Goal: Task Accomplishment & Management: Use online tool/utility

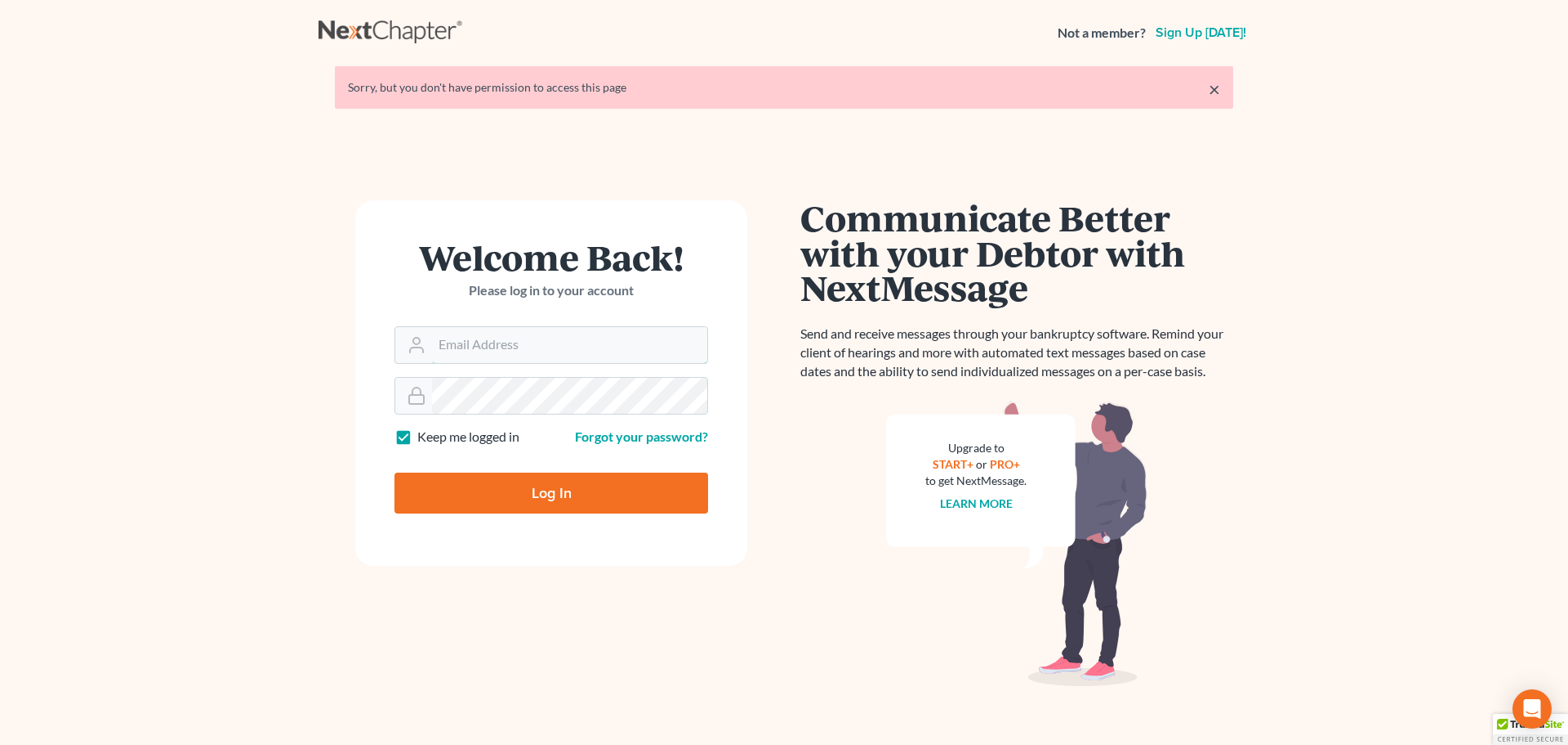
type input "[PERSON_NAME][EMAIL_ADDRESS][DOMAIN_NAME]"
click at [584, 502] on input "Log In" at bounding box center [552, 492] width 314 height 41
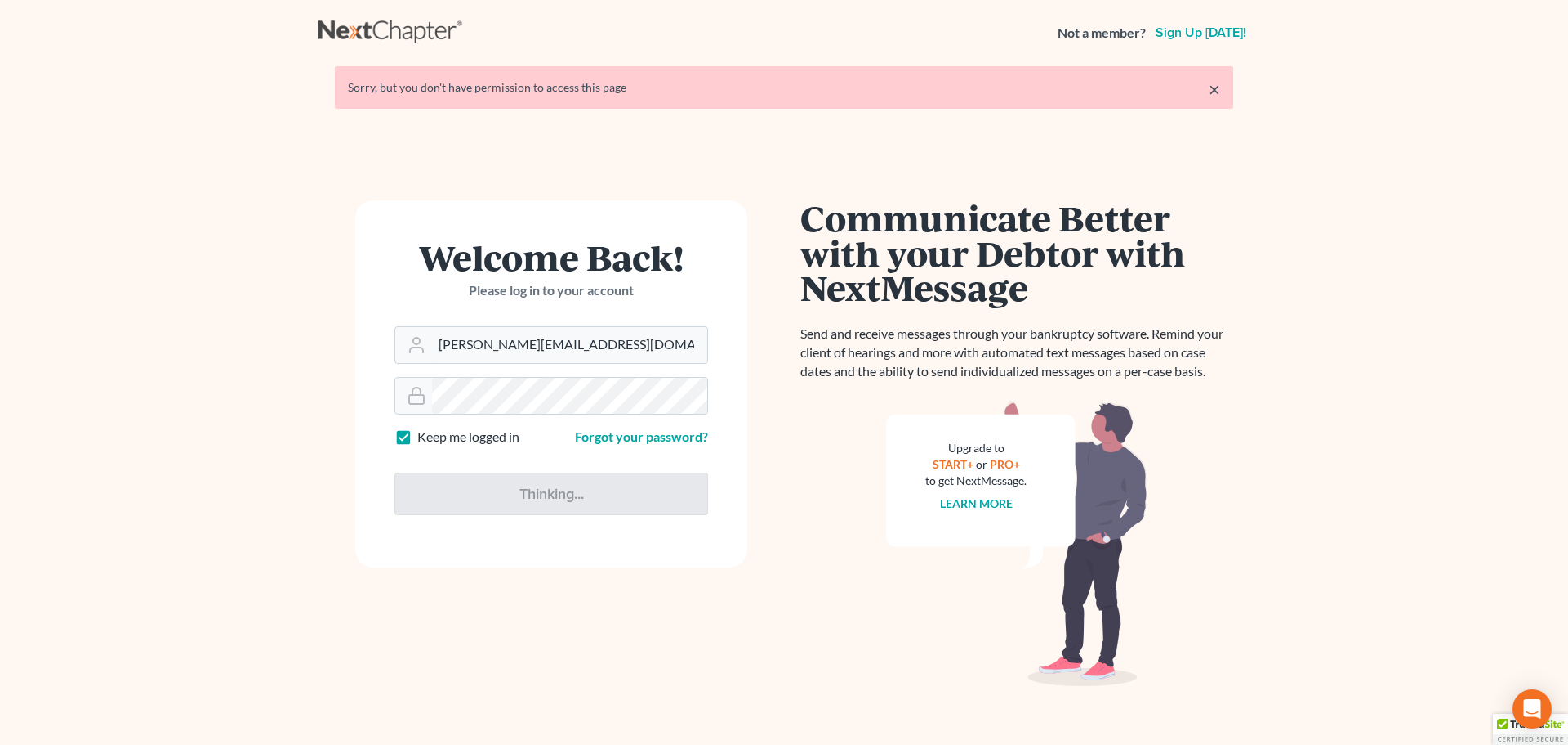
type input "Thinking..."
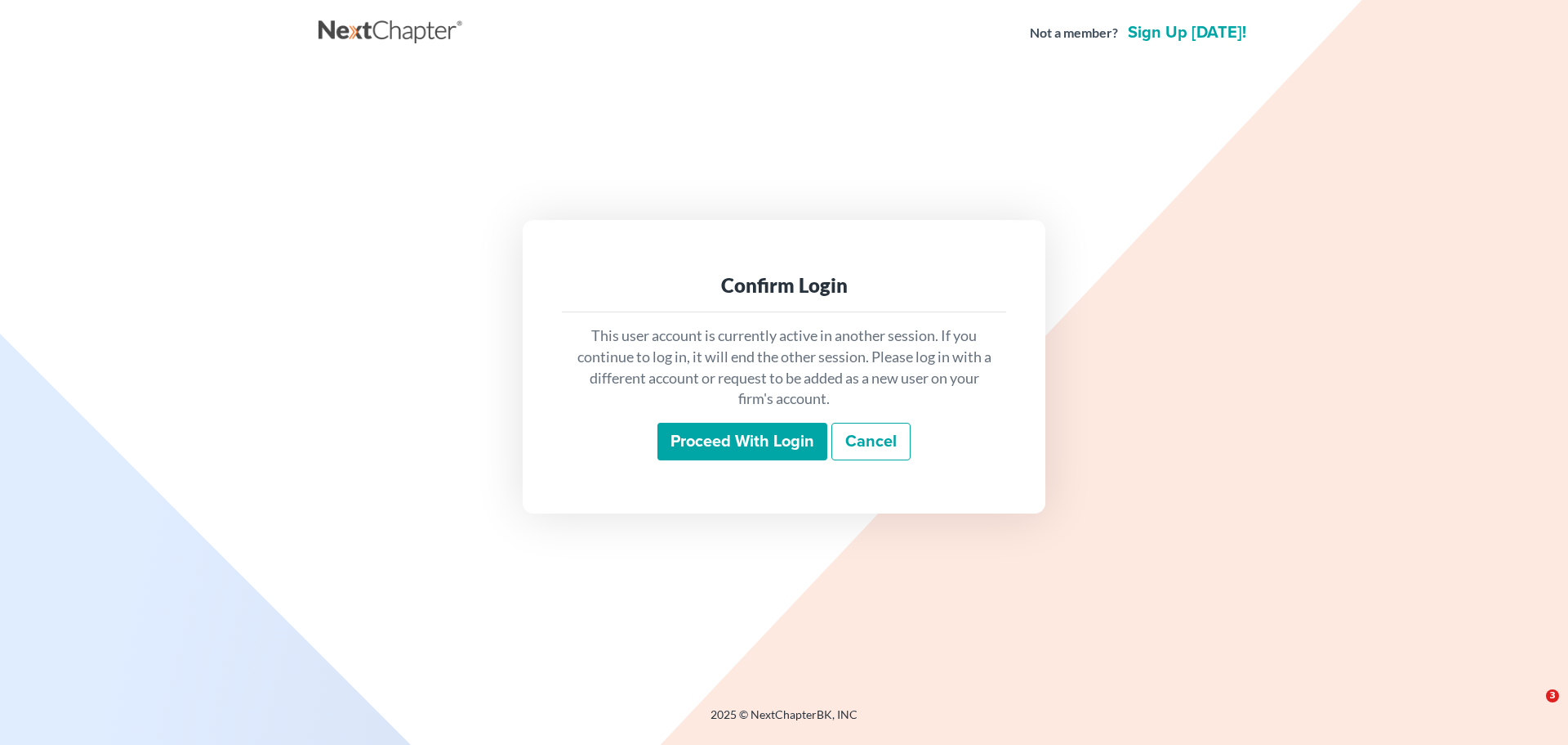
click at [759, 437] on input "Proceed with login" at bounding box center [743, 441] width 170 height 38
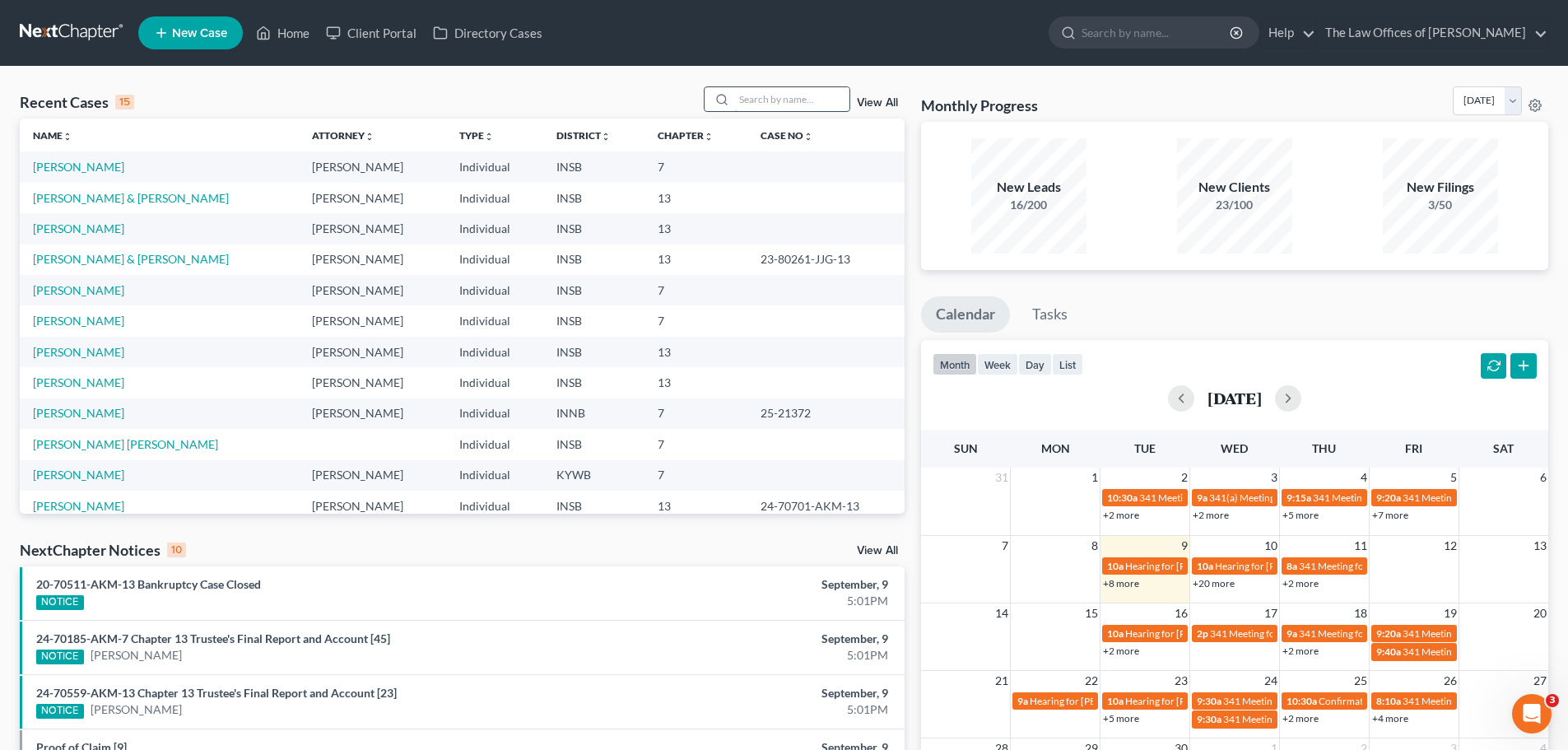
click at [765, 90] on input "search" at bounding box center [791, 99] width 115 height 24
type input "[PERSON_NAME]"
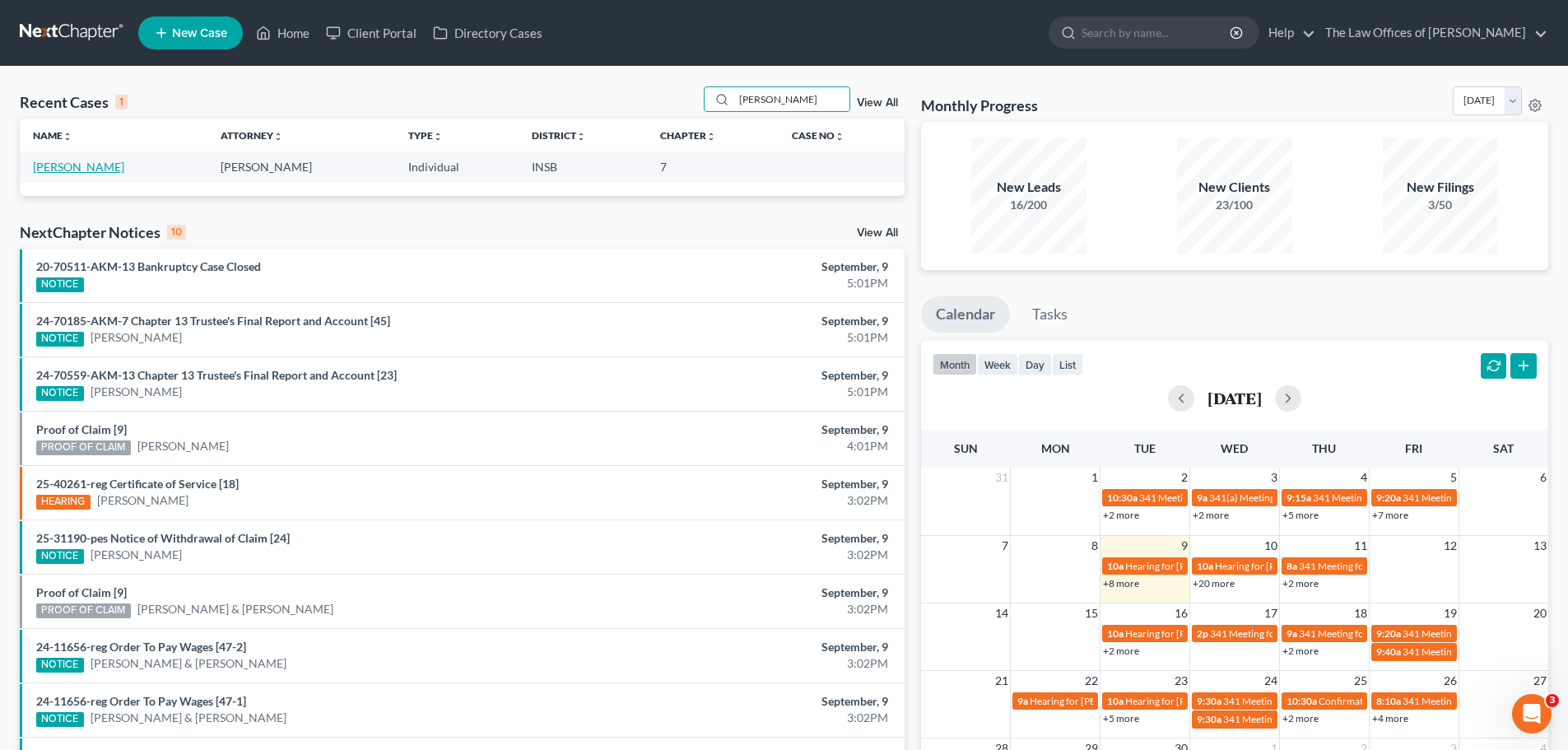
click at [92, 169] on link "[PERSON_NAME]" at bounding box center [79, 167] width 91 height 14
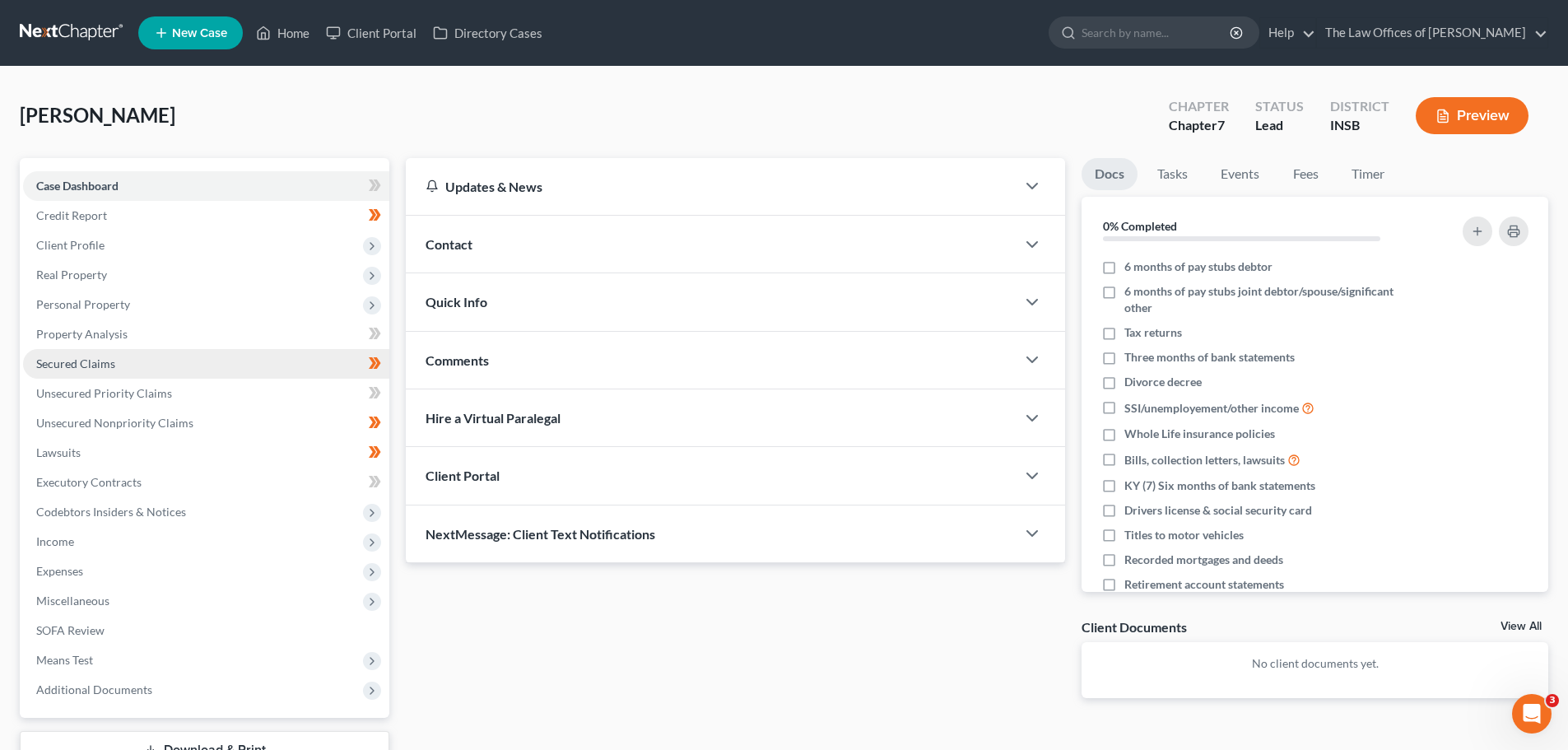
click at [141, 373] on link "Secured Claims" at bounding box center [205, 363] width 366 height 29
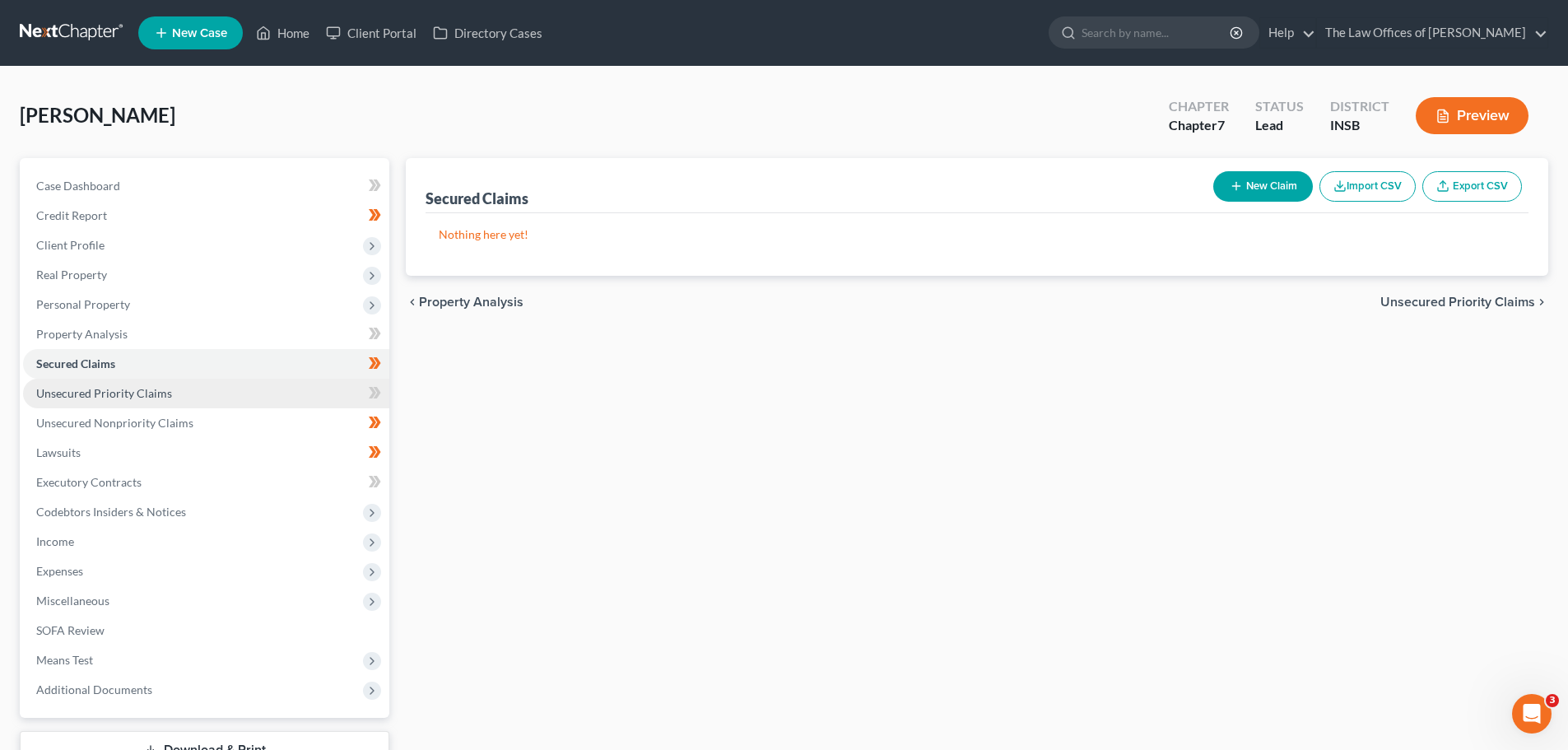
click at [130, 387] on span "Unsecured Priority Claims" at bounding box center [104, 393] width 135 height 14
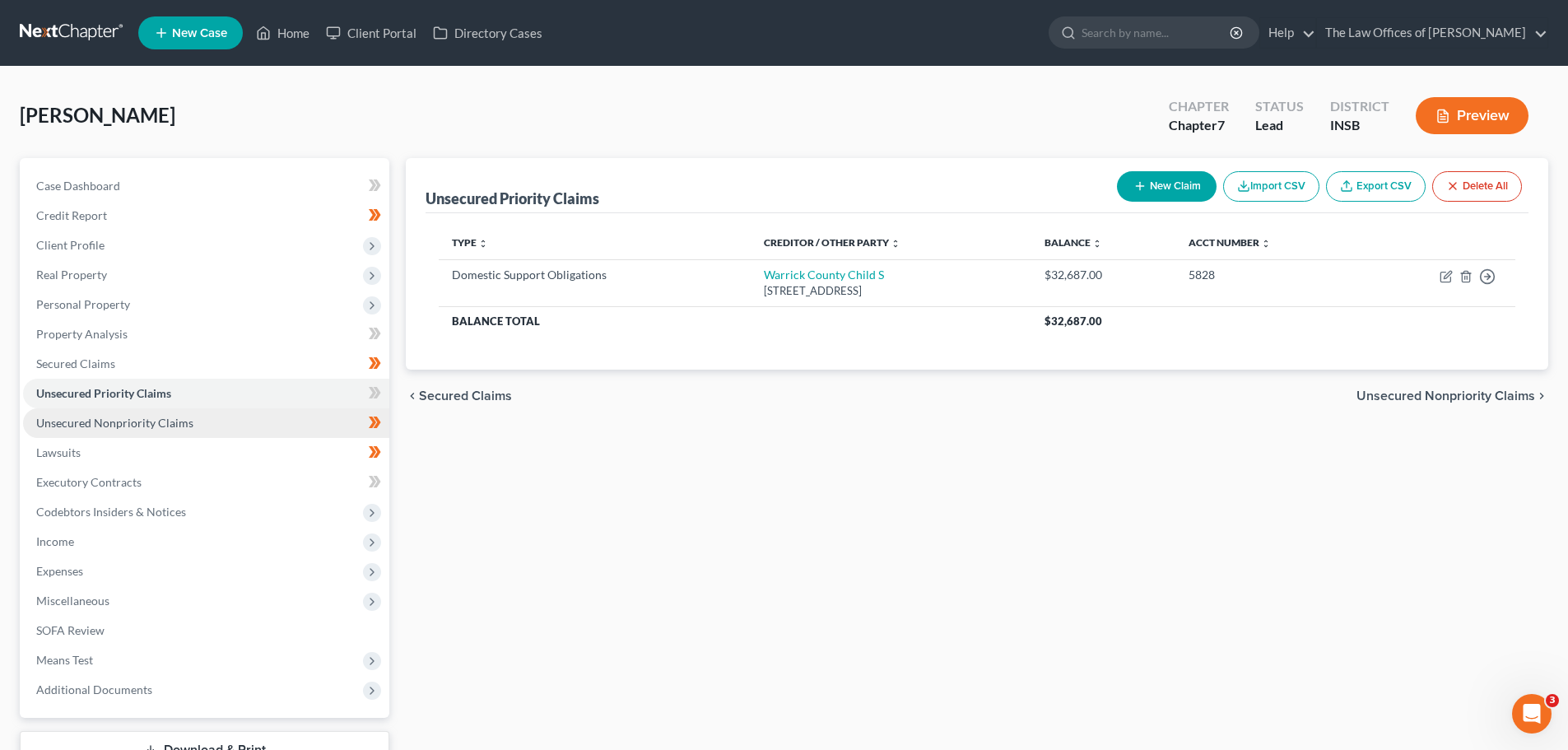
click at [109, 433] on link "Unsecured Nonpriority Claims" at bounding box center [205, 423] width 366 height 29
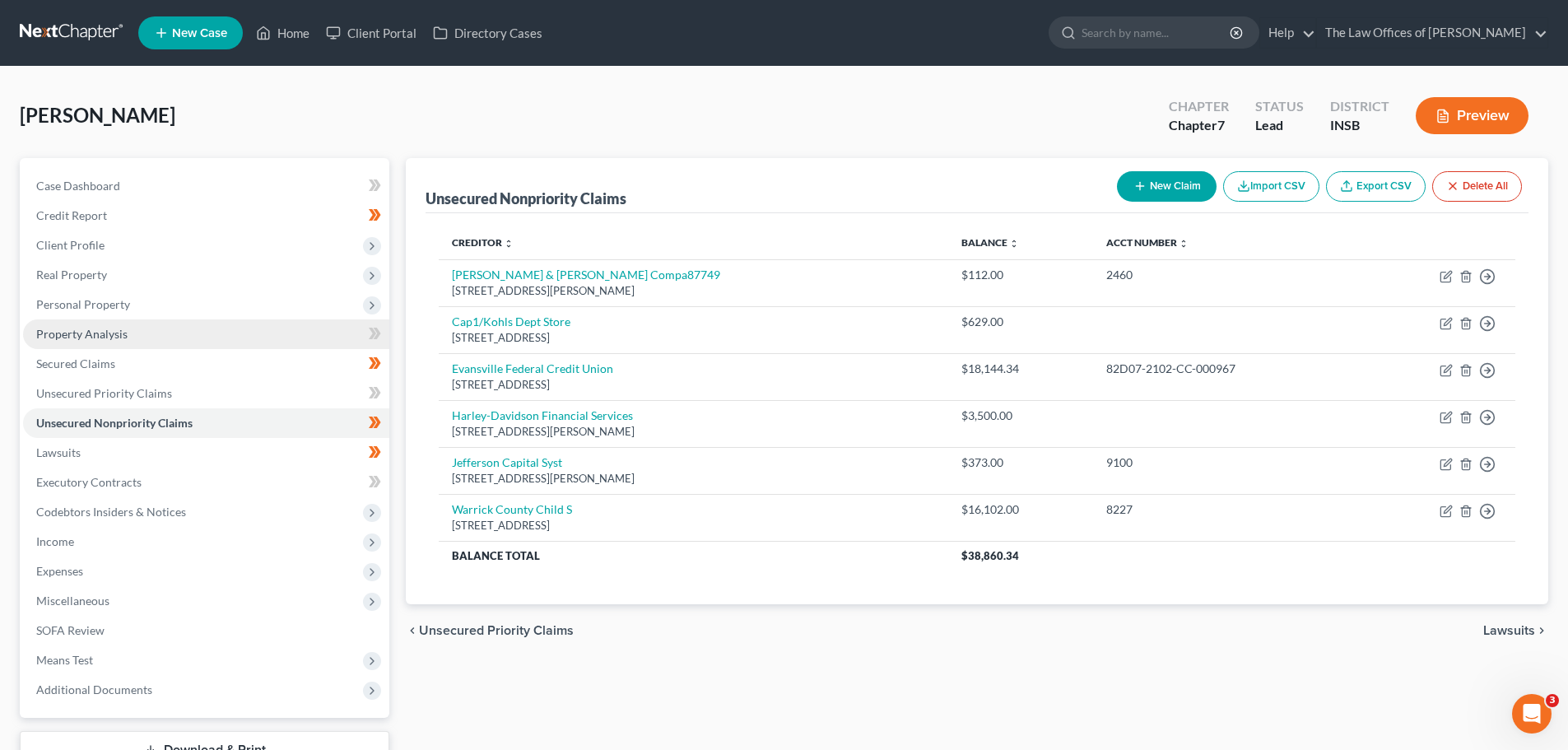
click at [104, 340] on link "Property Analysis" at bounding box center [205, 334] width 366 height 29
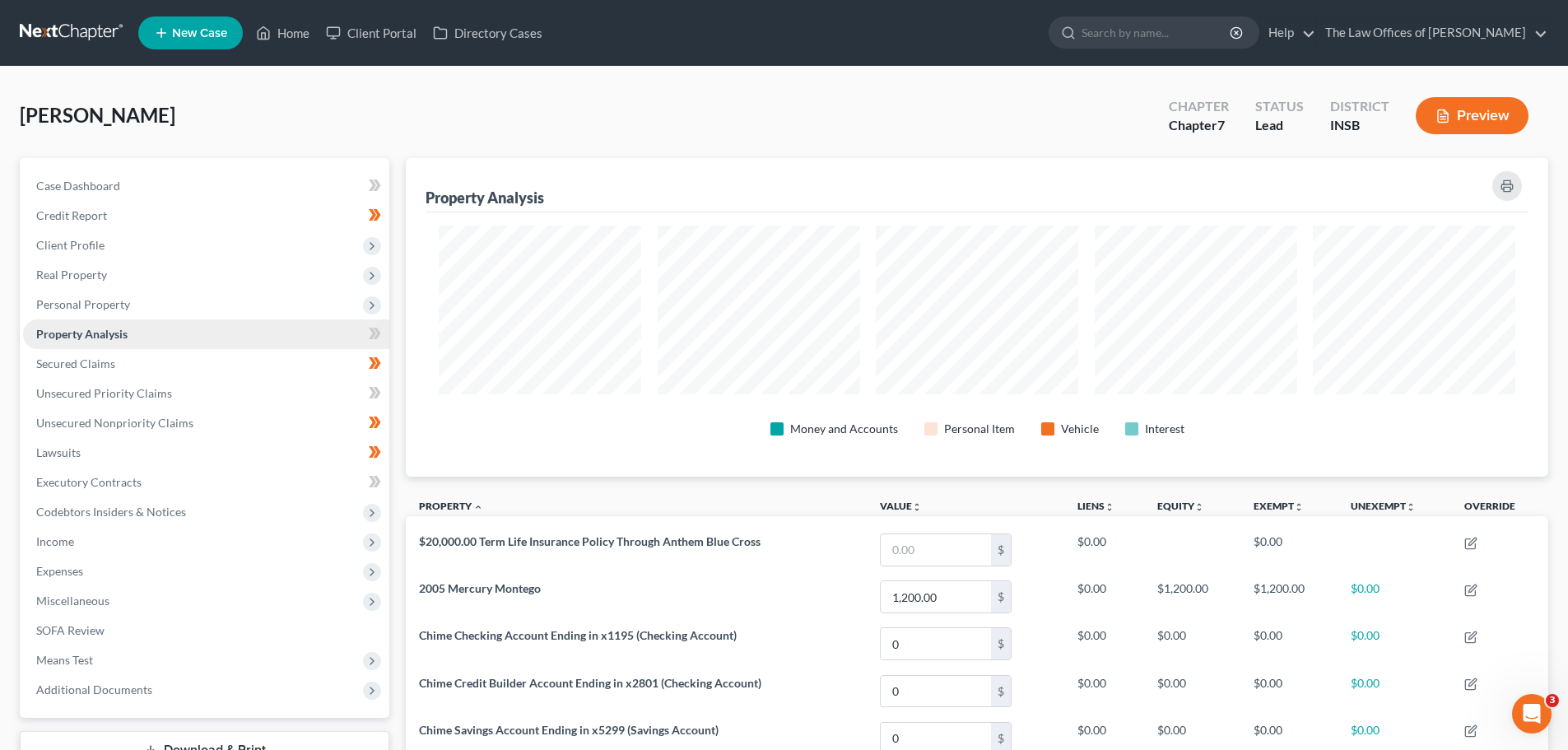
scroll to position [318, 1142]
click at [88, 302] on span "Personal Property" at bounding box center [83, 304] width 94 height 14
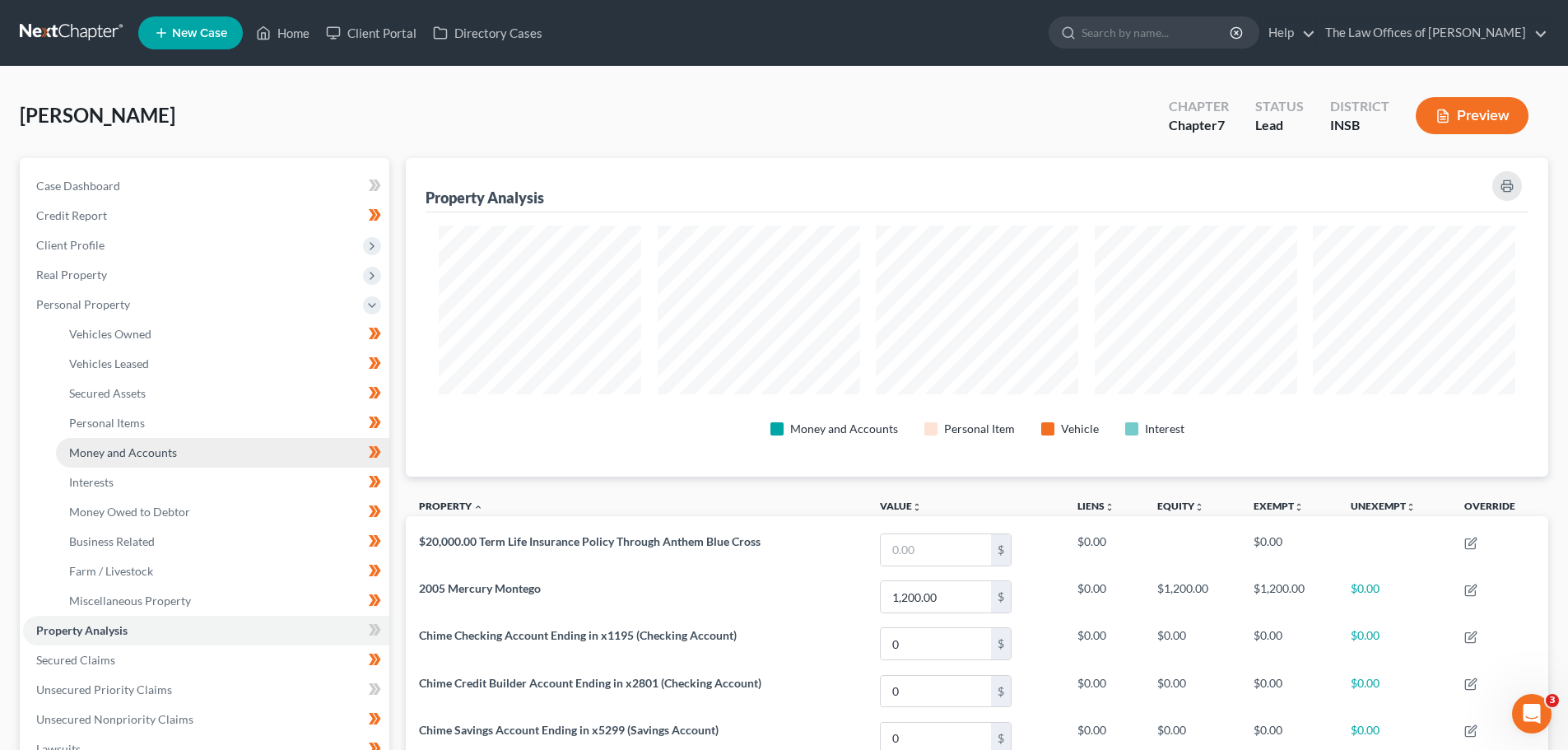
click at [109, 454] on span "Money and Accounts" at bounding box center [123, 452] width 108 height 14
